Goal: Task Accomplishment & Management: Manage account settings

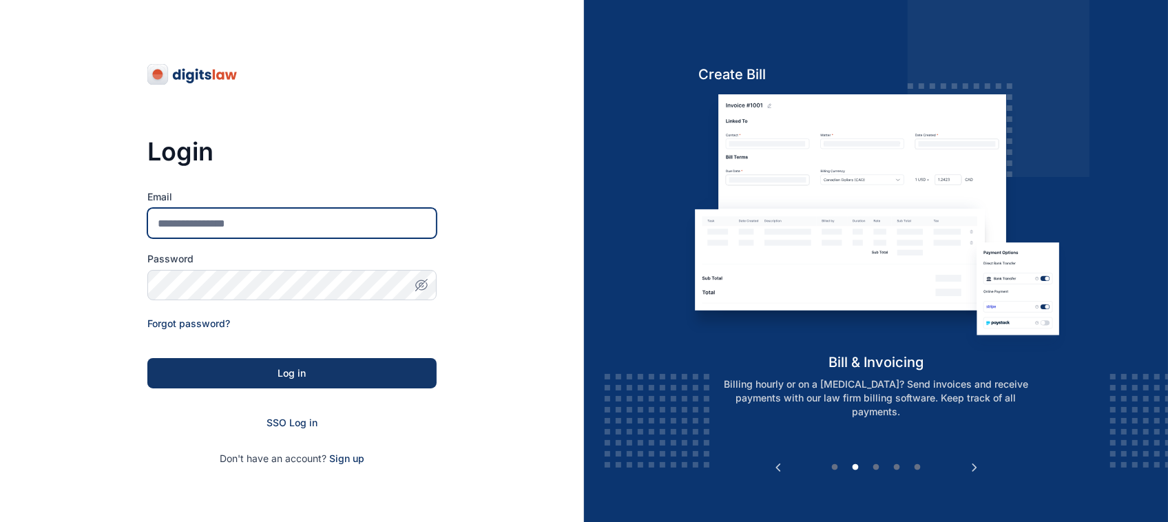
click at [341, 218] on input "Email" at bounding box center [291, 223] width 289 height 30
type input "**********"
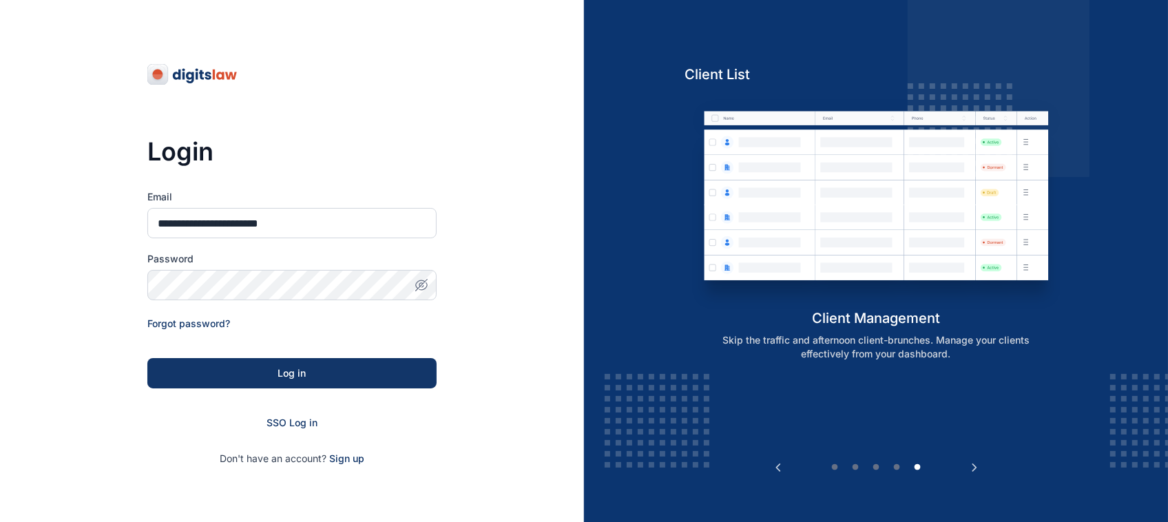
click at [307, 356] on form "**********" at bounding box center [291, 327] width 289 height 275
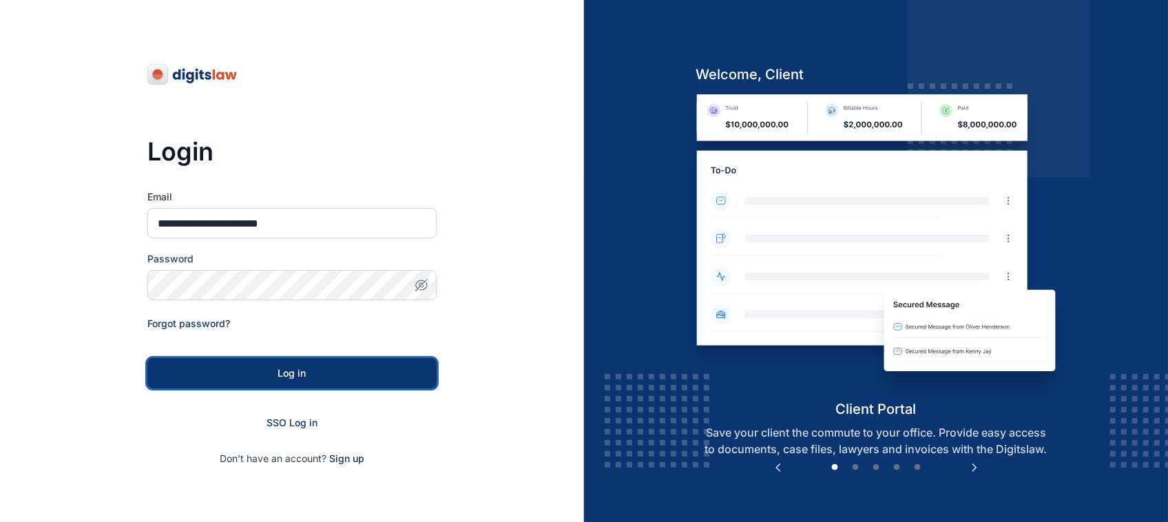
click at [308, 361] on button "Log in" at bounding box center [291, 373] width 289 height 30
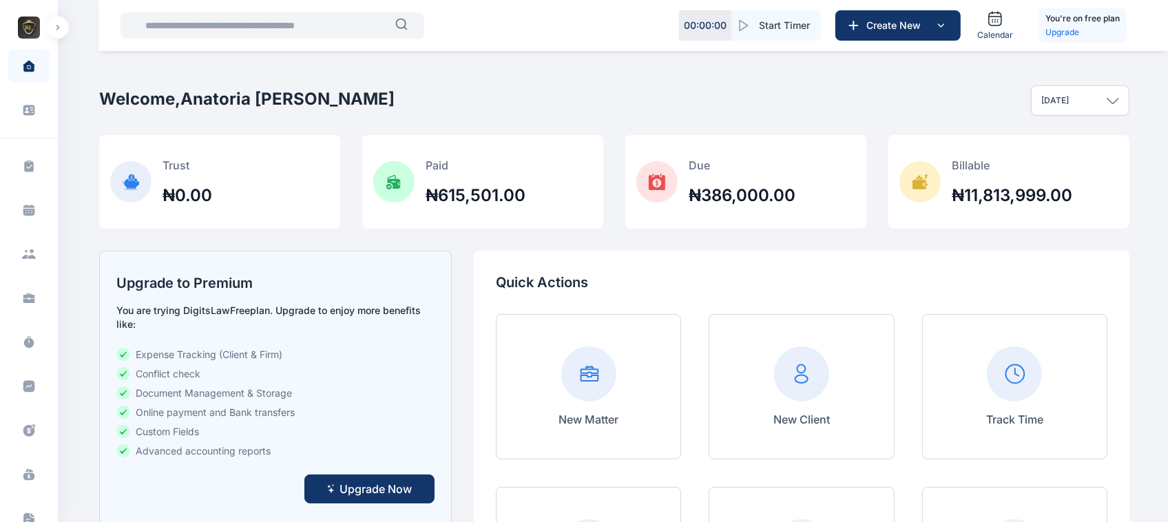
click at [56, 18] on button "button" at bounding box center [58, 28] width 22 height 22
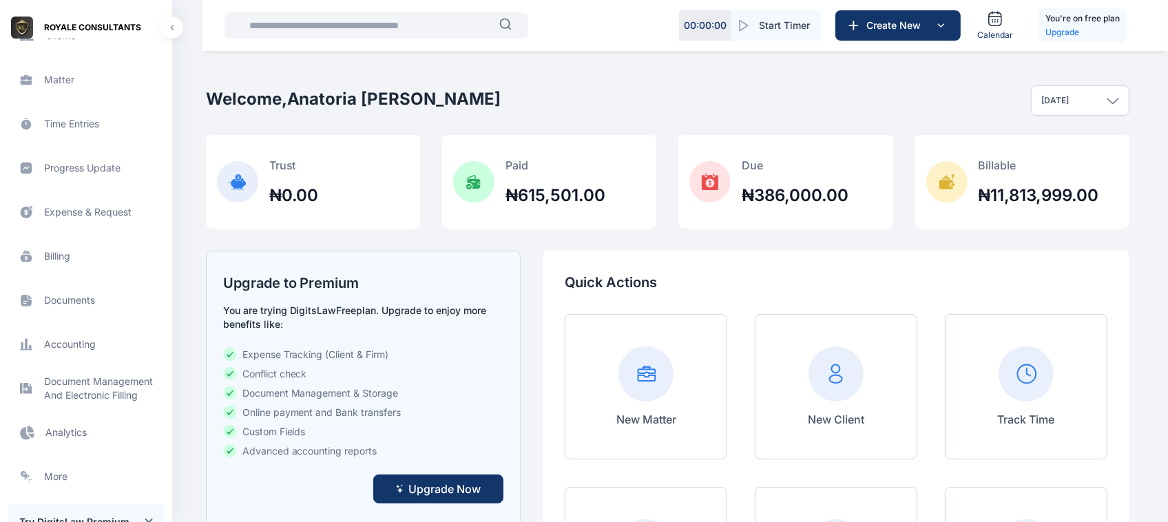
scroll to position [258, 0]
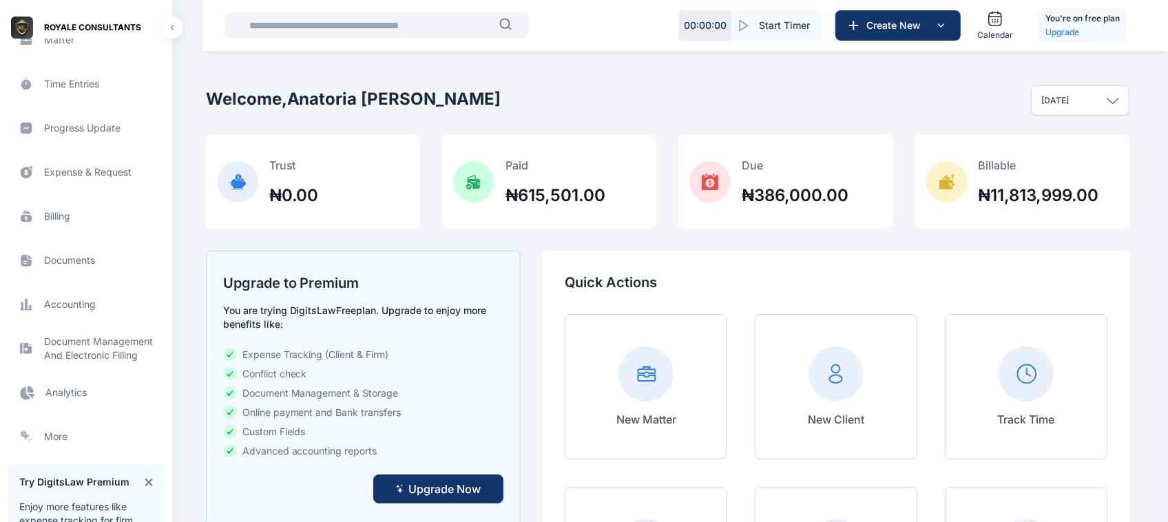
click at [111, 166] on span "Expense & Request expense & request expense & request" at bounding box center [86, 172] width 156 height 33
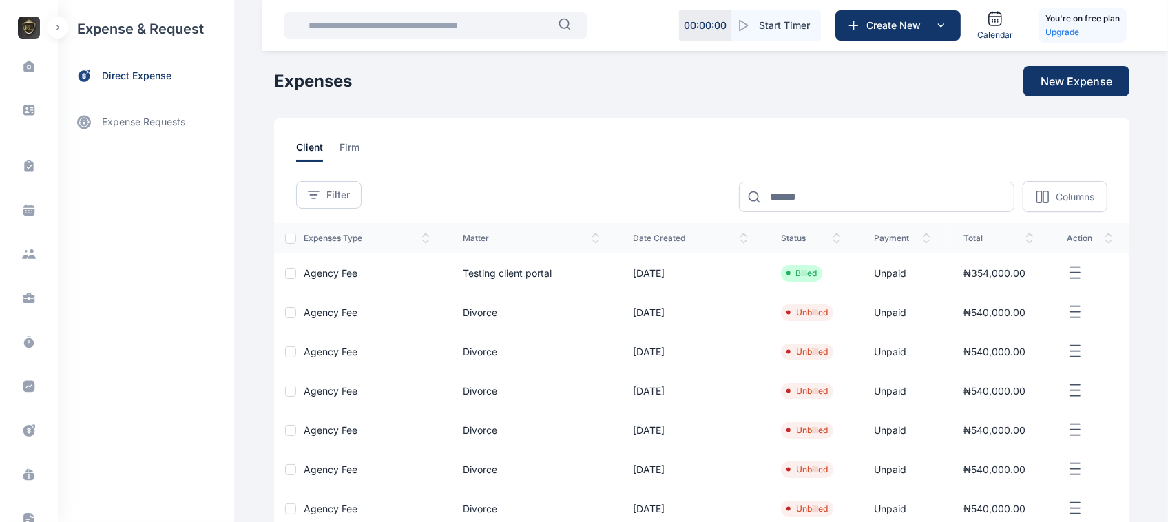
click at [111, 166] on div "expense & request direct expense expense requests expense requests Expense Requ…" at bounding box center [146, 261] width 176 height 522
click at [114, 83] on span "direct expense" at bounding box center [137, 76] width 70 height 14
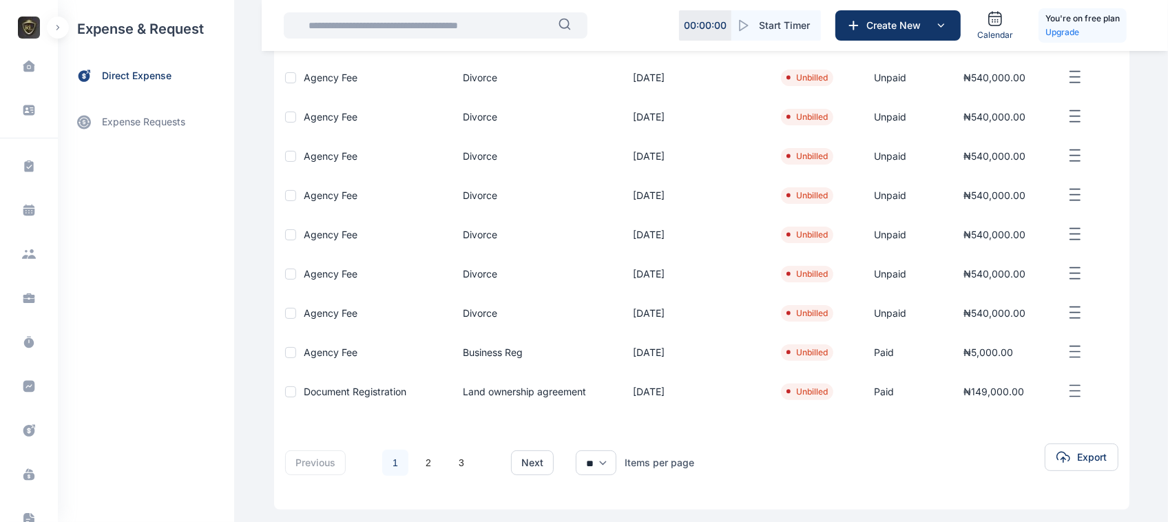
scroll to position [258, 0]
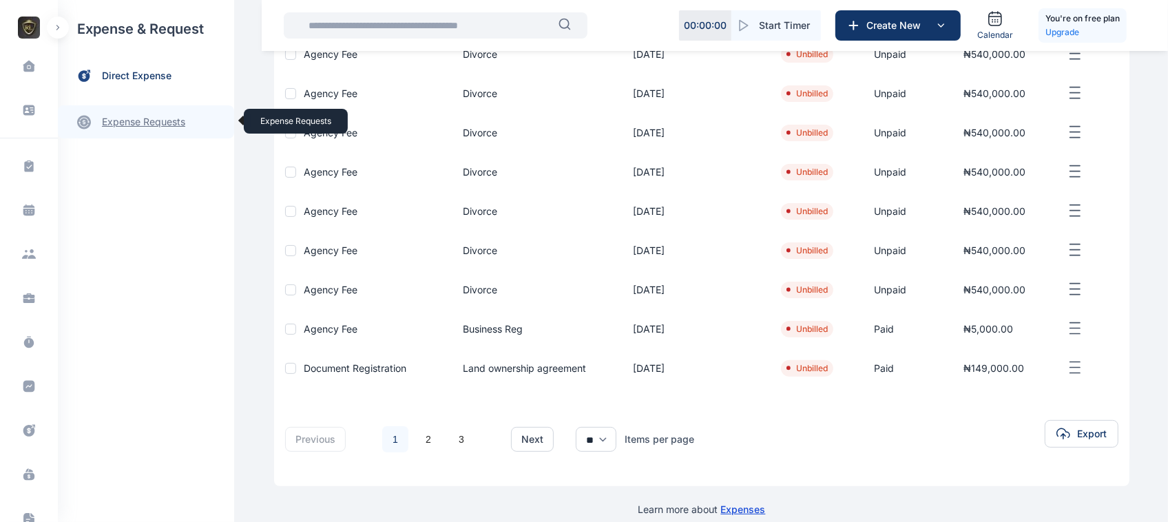
click at [138, 129] on link "expense requests expense requests" at bounding box center [146, 121] width 176 height 33
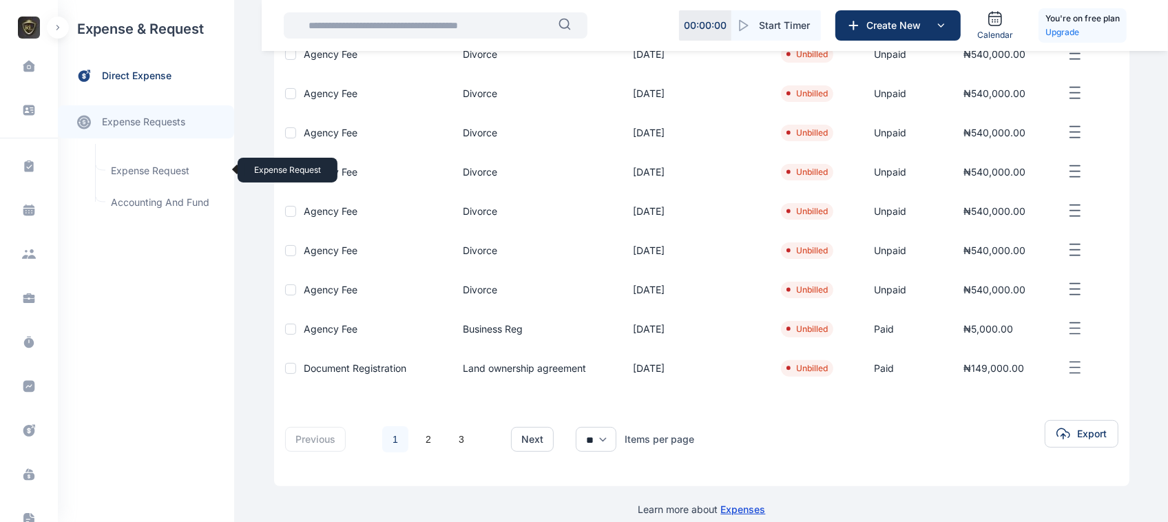
click at [169, 179] on span "Expense Request Expense Request" at bounding box center [165, 171] width 125 height 26
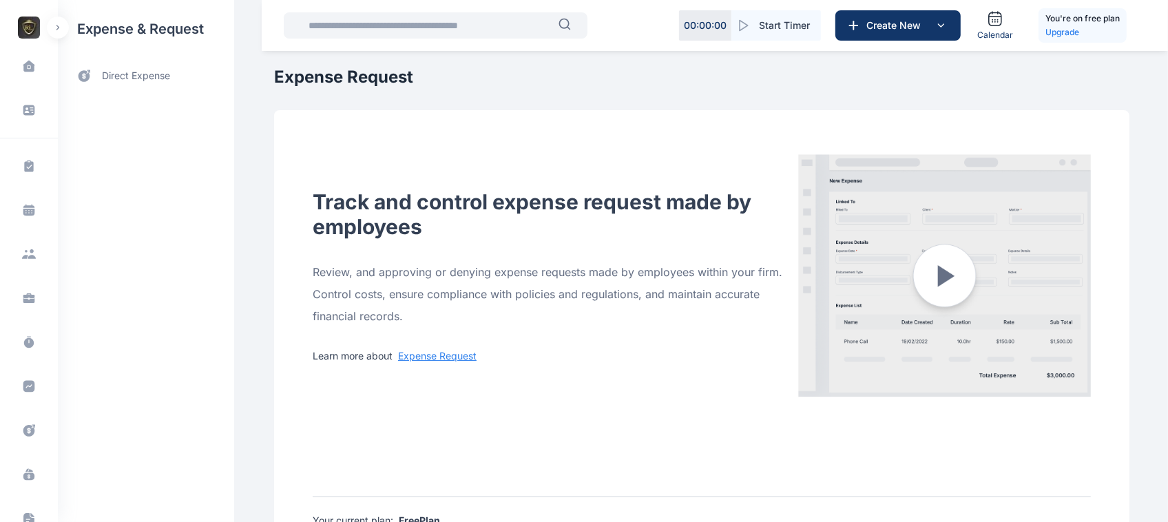
click at [166, 174] on div "expense & request direct expense" at bounding box center [146, 261] width 176 height 522
click at [52, 25] on button "button" at bounding box center [58, 28] width 22 height 22
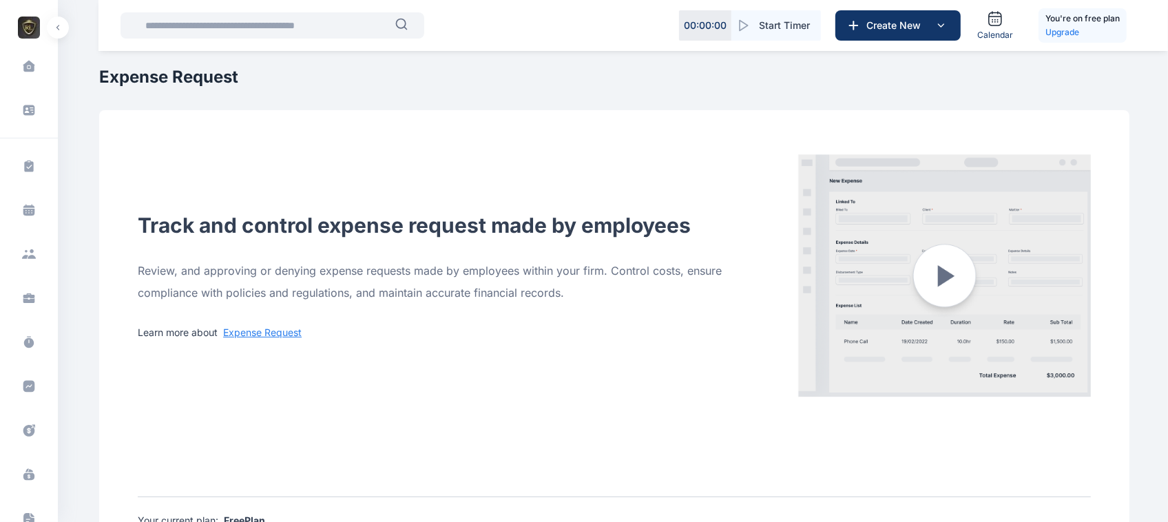
click at [54, 31] on button "button" at bounding box center [58, 28] width 22 height 22
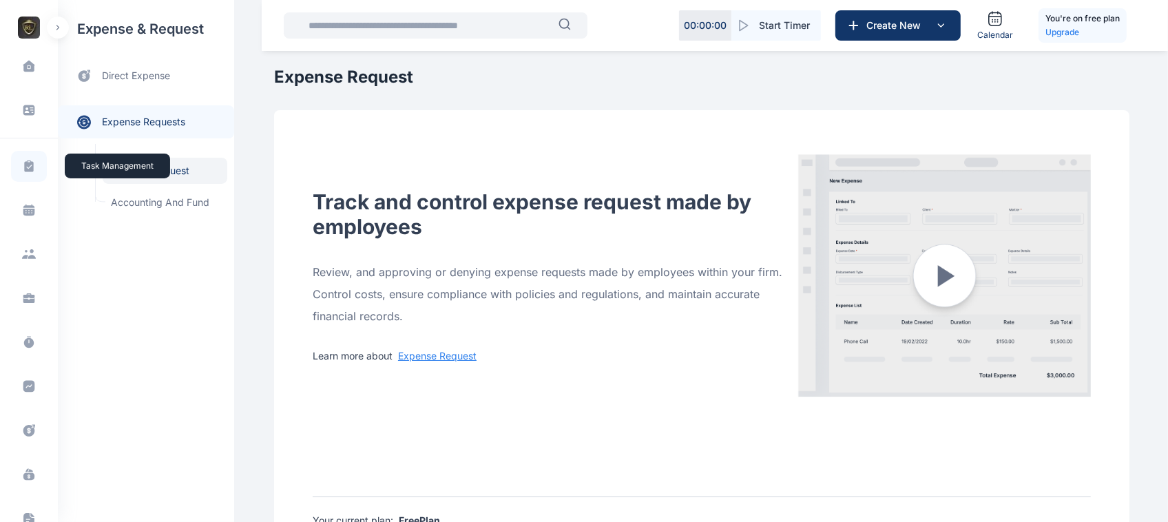
scroll to position [315, 0]
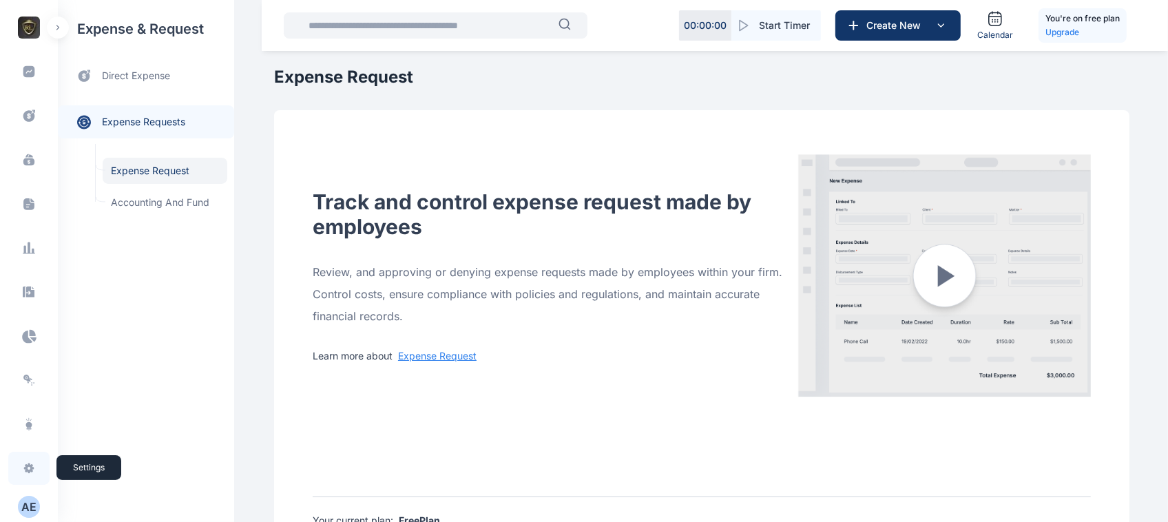
click at [22, 472] on icon at bounding box center [29, 468] width 14 height 14
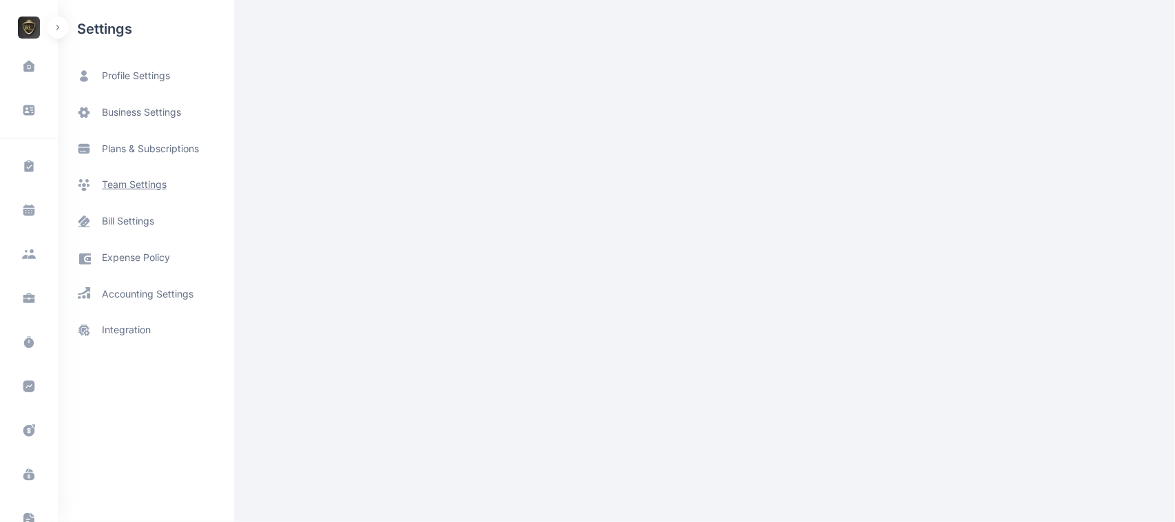
click at [135, 187] on span "team settings" at bounding box center [134, 185] width 65 height 14
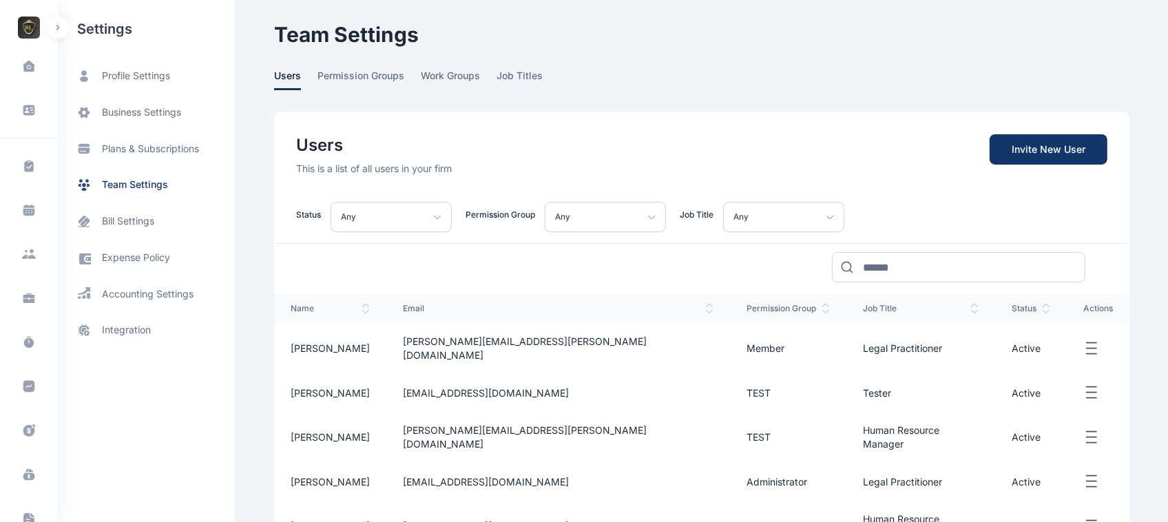
click at [780, 107] on main "Anatoria Eddie ROYALE CONSULTANTS Dashboard dashboard Conflict-Check conflict c…" at bounding box center [703, 350] width 858 height 701
click at [931, 204] on div "Status Any Any Active Invite Sent Disabled Permission Group Any any Administrat…" at bounding box center [701, 215] width 855 height 34
